Goal: Check status: Check status

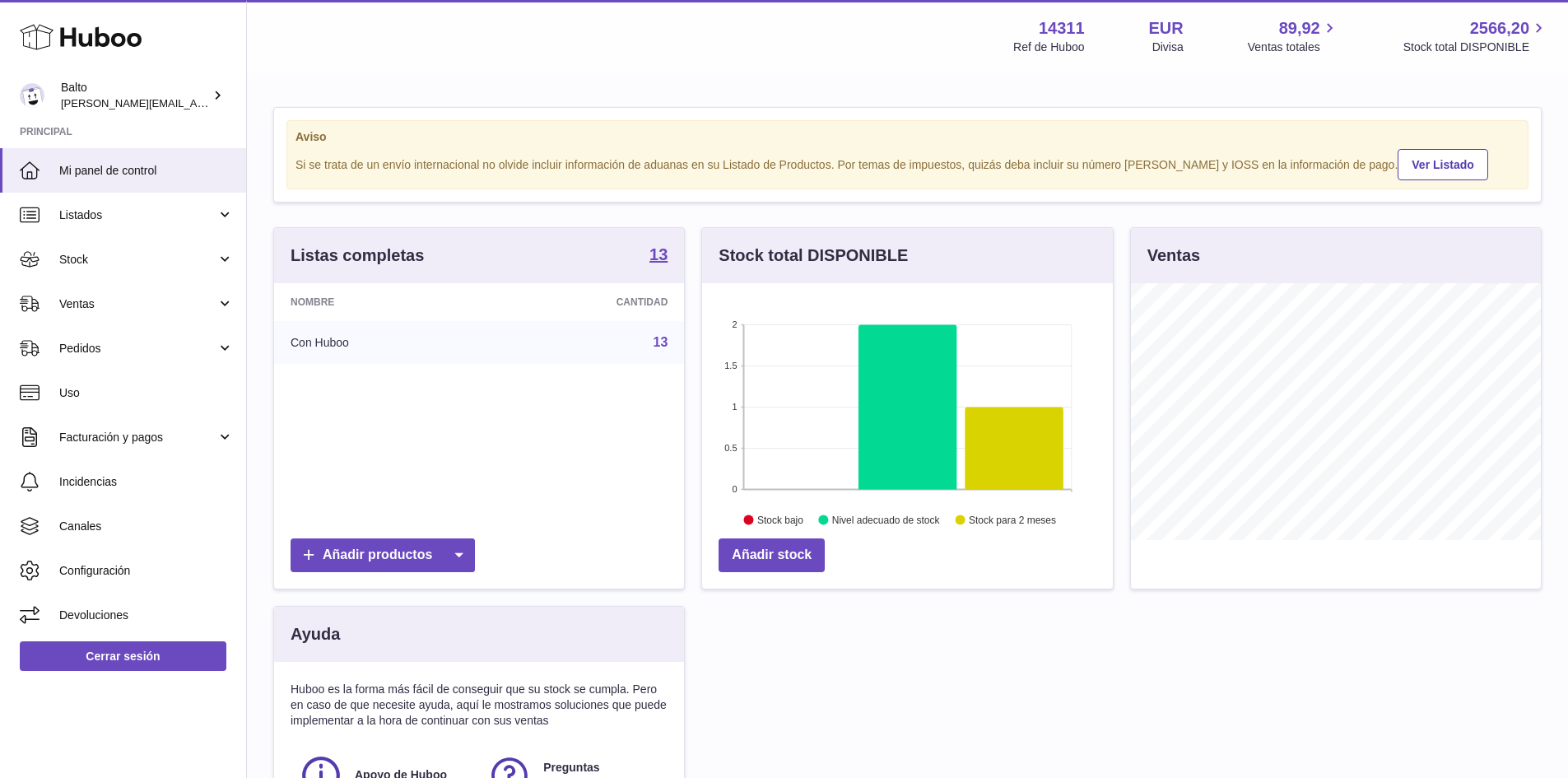
scroll to position [257, 411]
click at [149, 208] on span "Listados" at bounding box center [138, 215] width 157 height 16
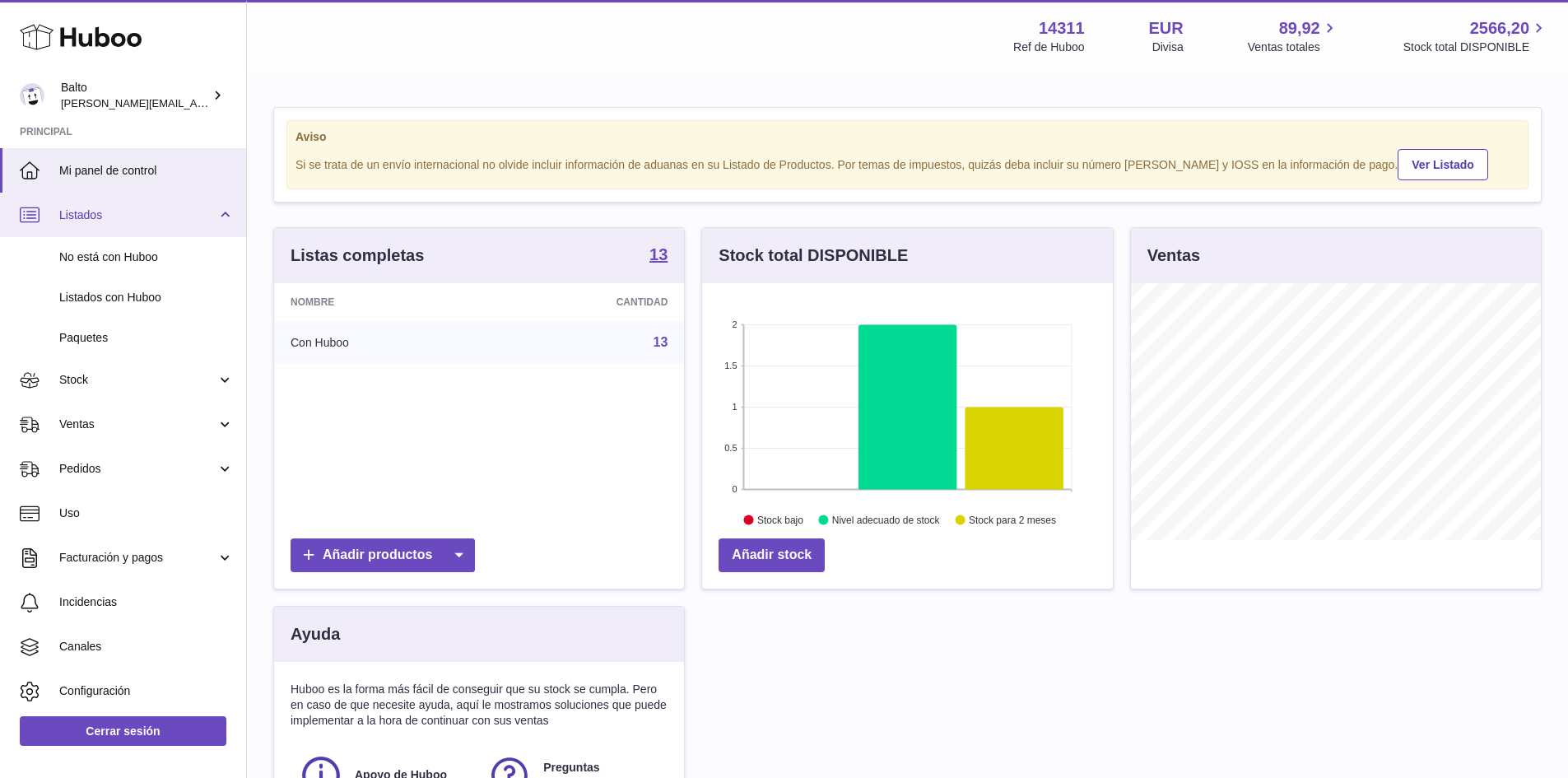
click at [149, 208] on span "Listados" at bounding box center [138, 215] width 157 height 16
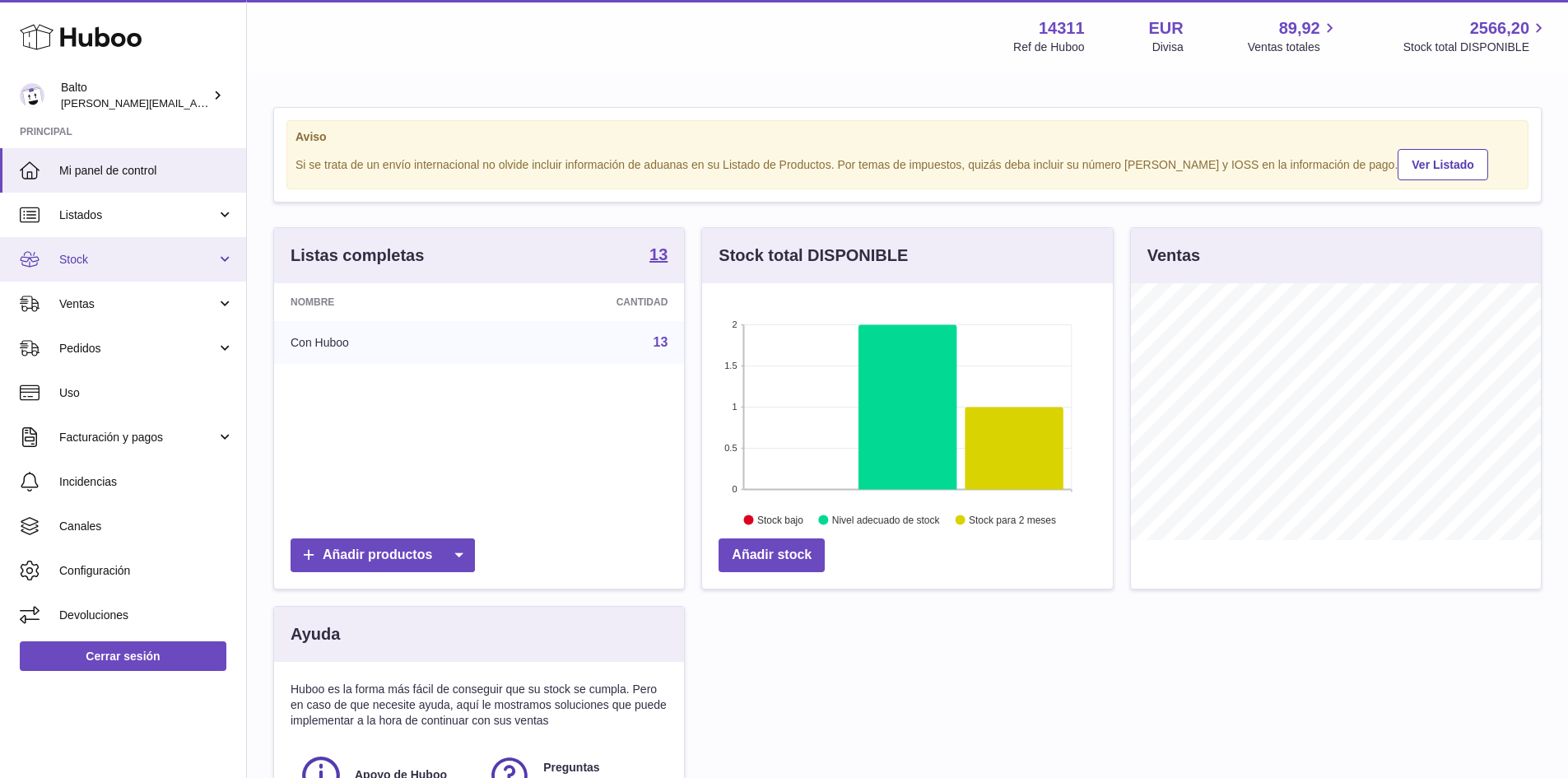
click at [150, 254] on span "Stock" at bounding box center [138, 259] width 157 height 16
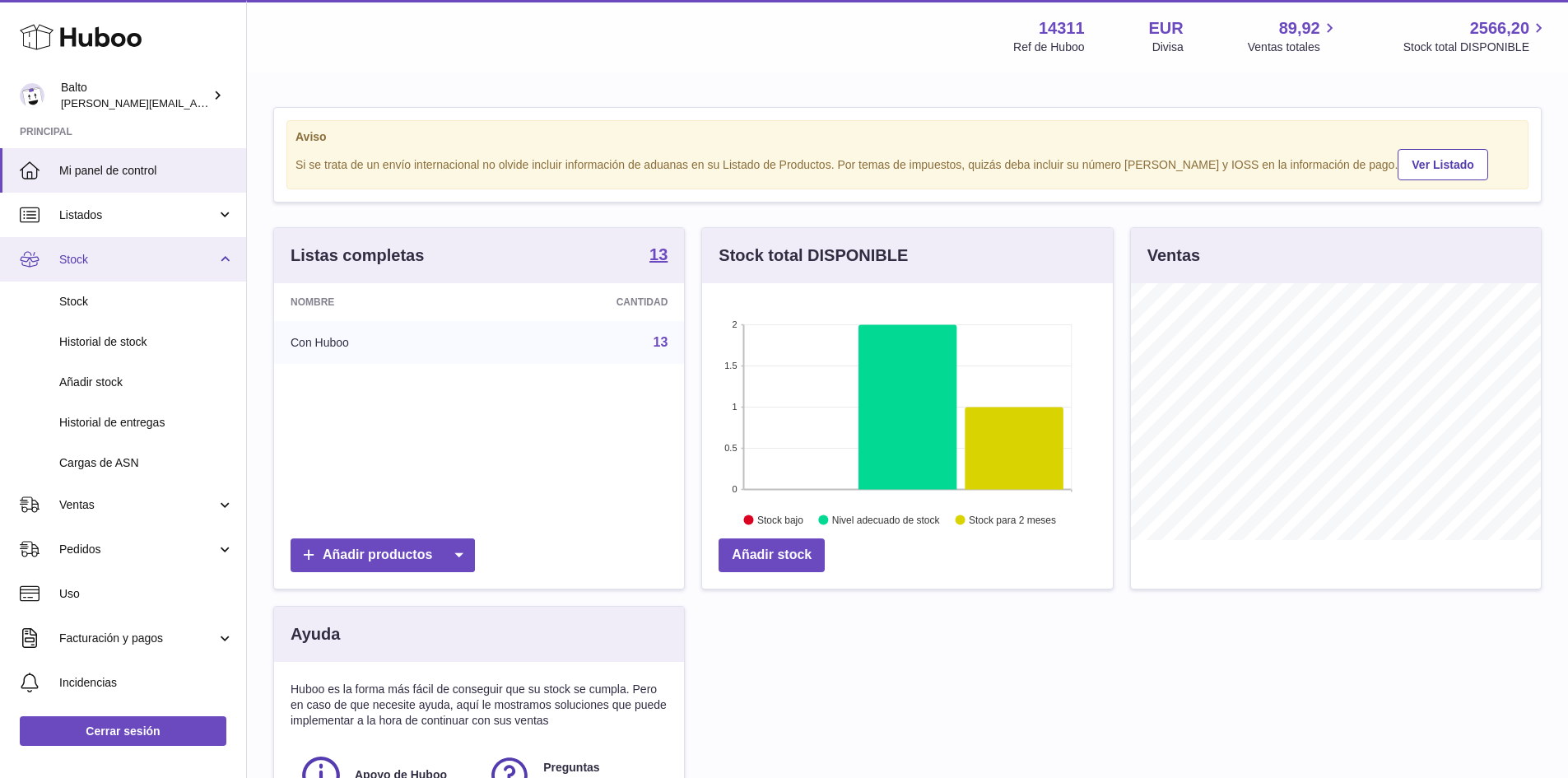
click at [150, 254] on span "Stock" at bounding box center [138, 259] width 157 height 16
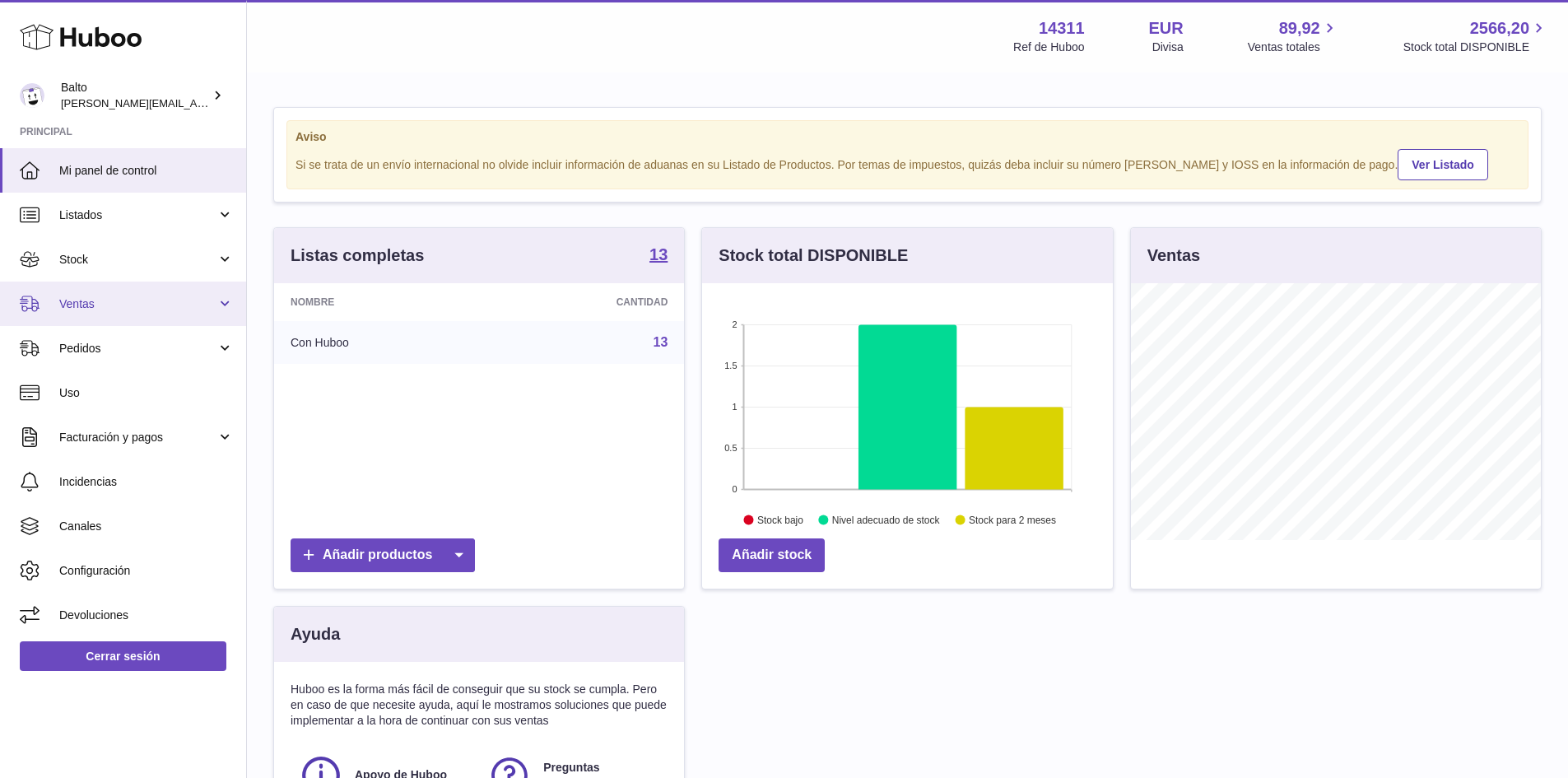
click at [141, 295] on link "Ventas" at bounding box center [123, 304] width 246 height 45
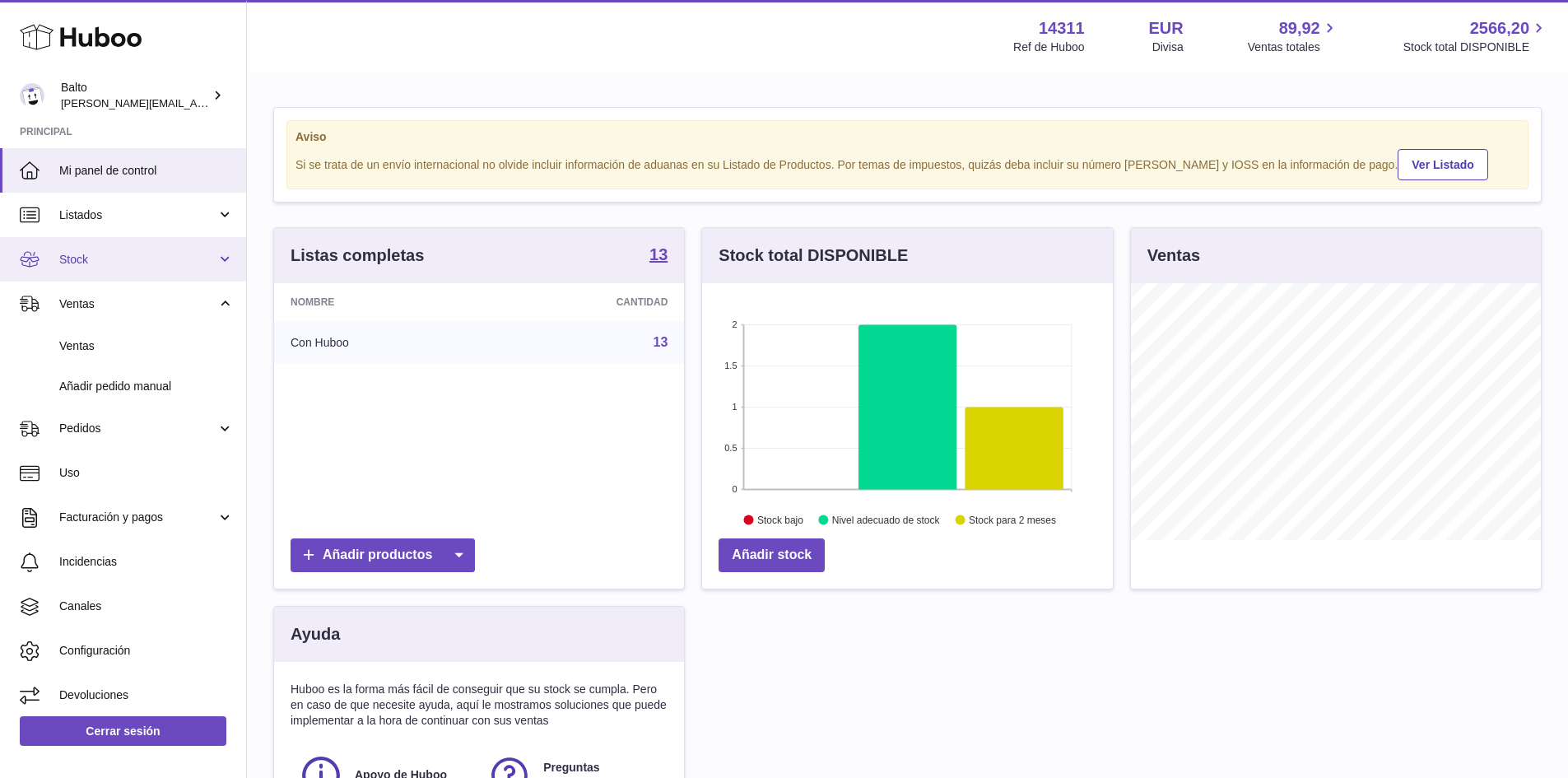
click at [173, 255] on span "Stock" at bounding box center [138, 259] width 157 height 16
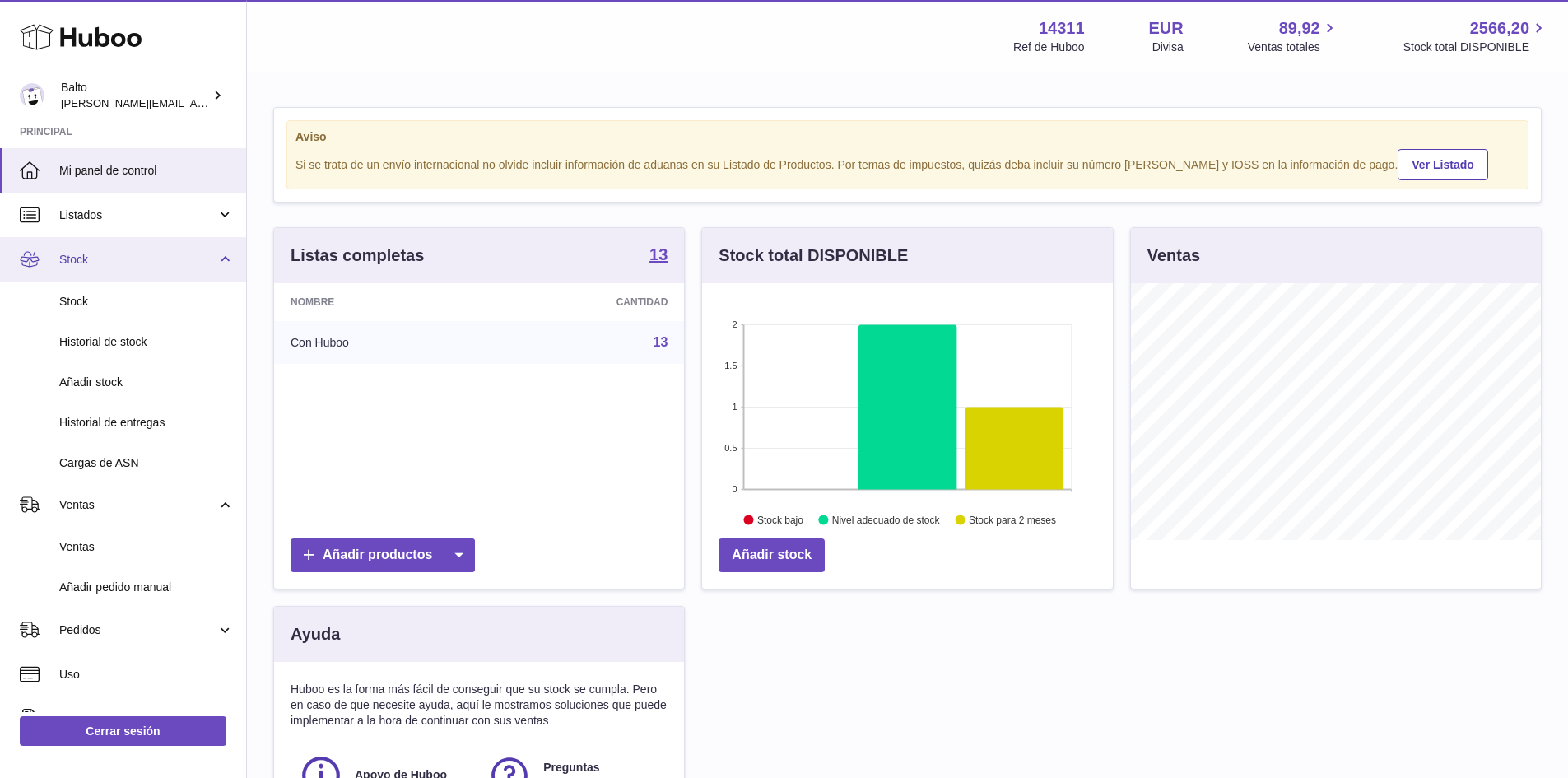
click at [172, 260] on span "Stock" at bounding box center [138, 259] width 157 height 16
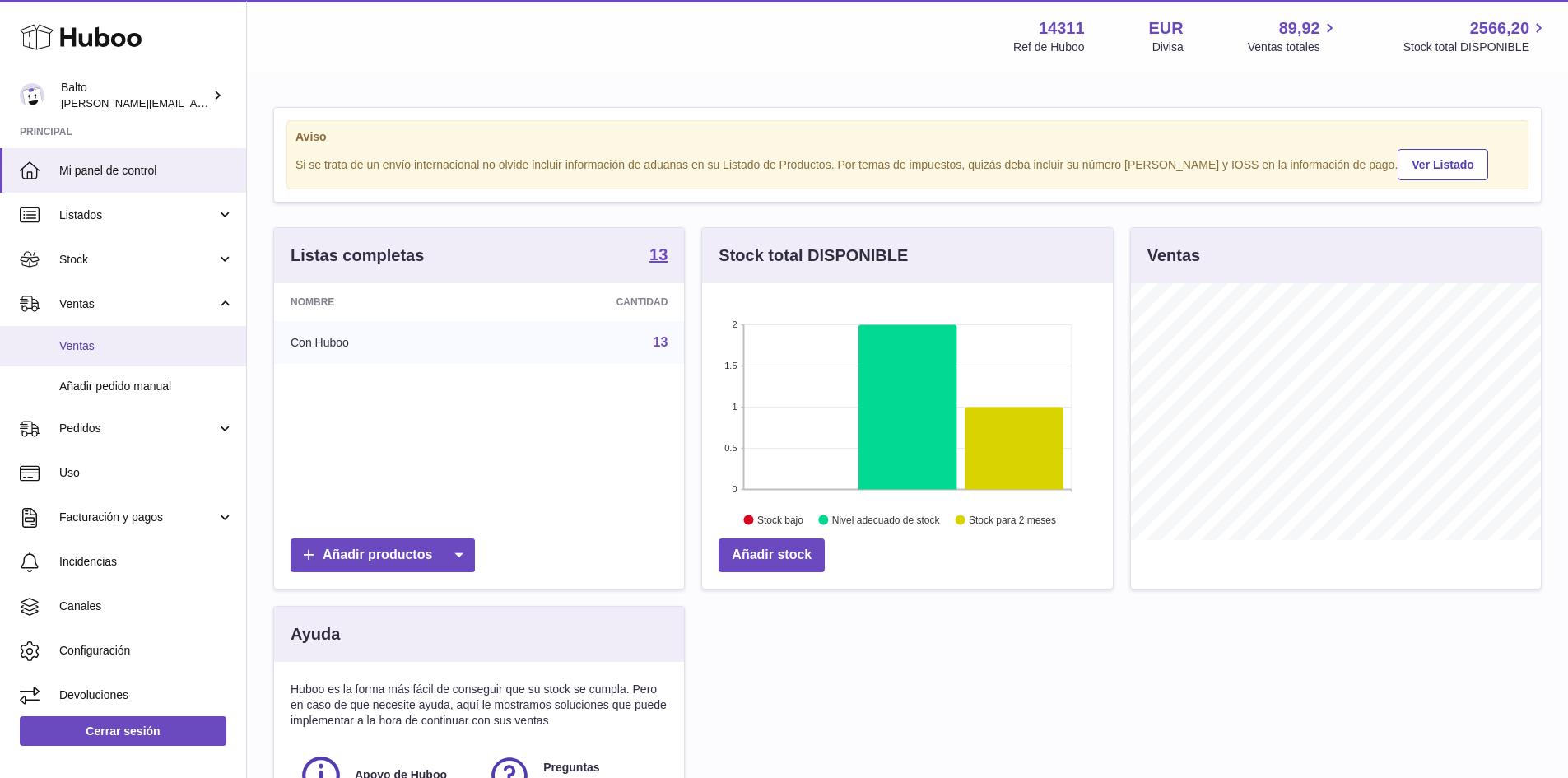
click at [135, 336] on link "Ventas" at bounding box center [123, 346] width 246 height 41
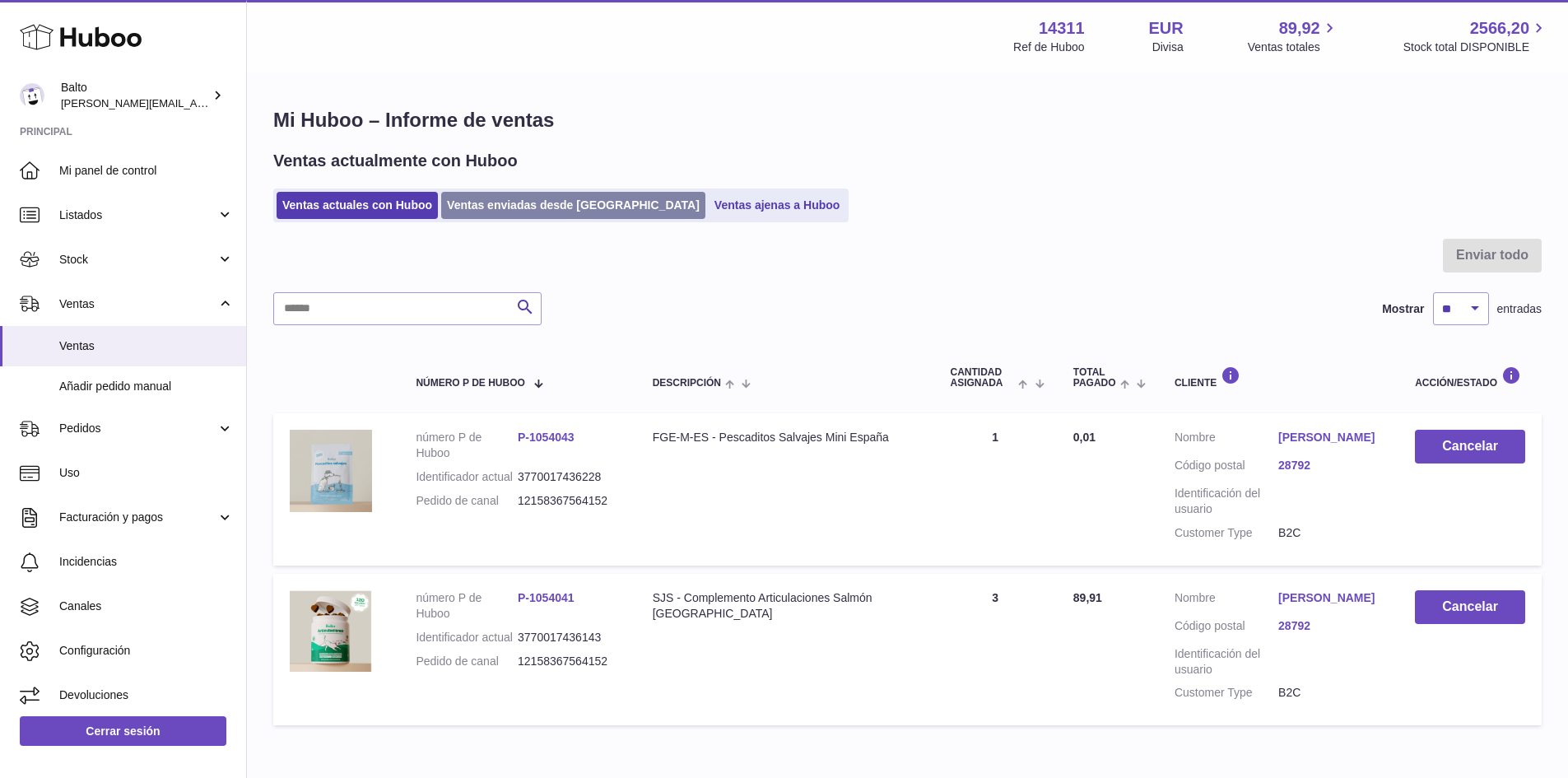
click at [527, 192] on link "Ventas enviadas desde [GEOGRAPHIC_DATA]" at bounding box center [573, 205] width 264 height 27
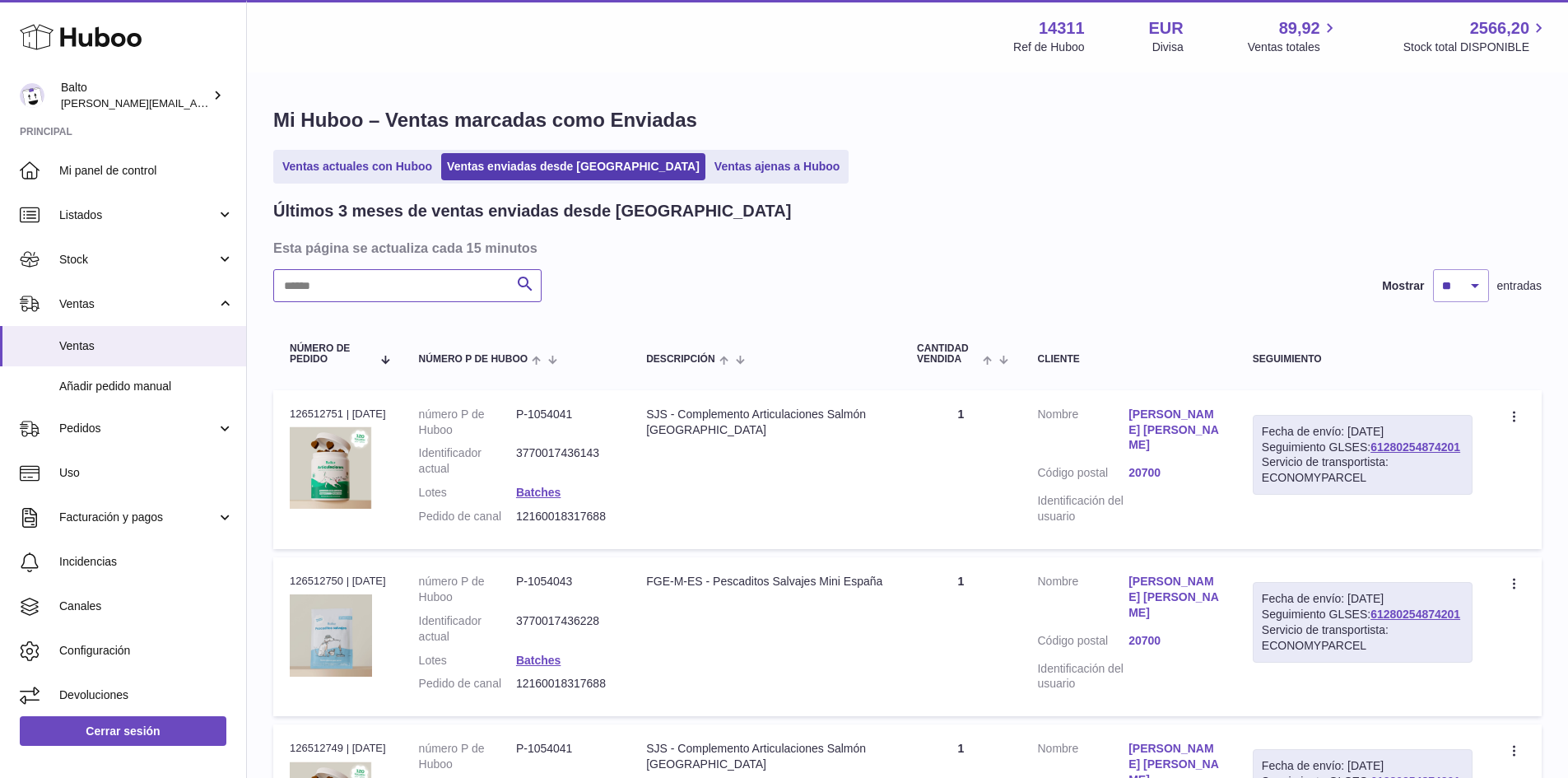
click at [406, 276] on input "text" at bounding box center [408, 286] width 269 height 33
paste input "**********"
type input "**********"
click at [0, 279] on div at bounding box center [0, 389] width 0 height 778
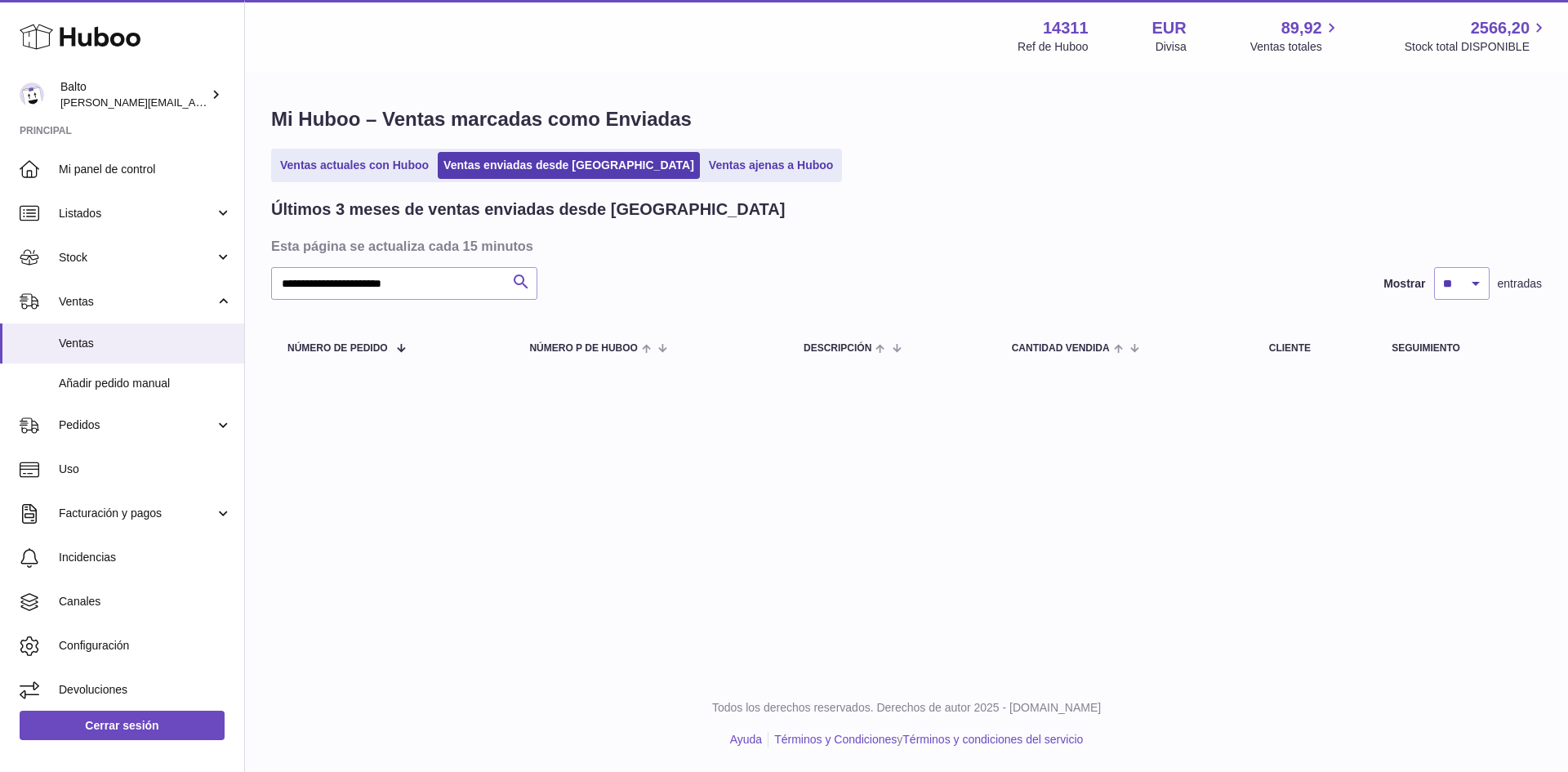
click at [529, 278] on icon "submit" at bounding box center [521, 282] width 20 height 21
